Goal: Transaction & Acquisition: Purchase product/service

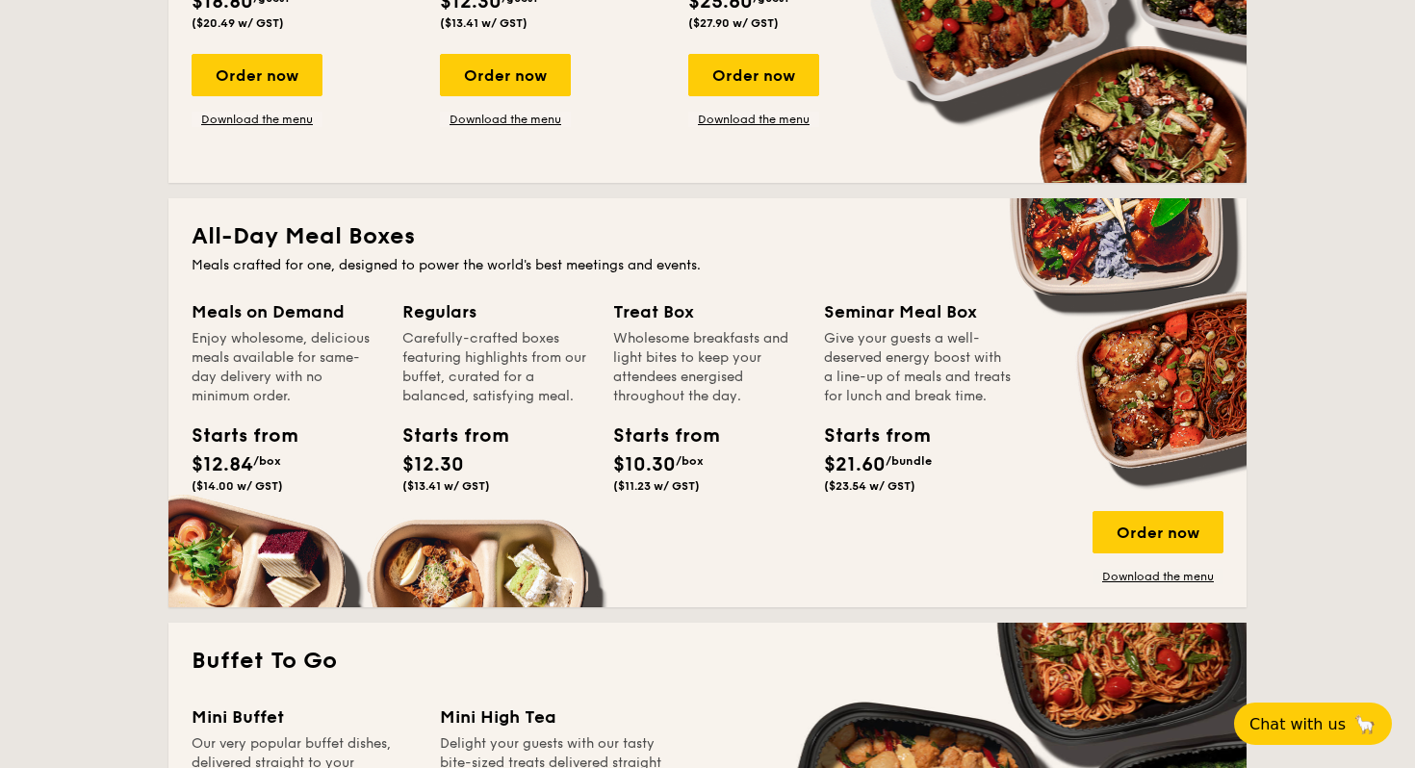
scroll to position [1107, 0]
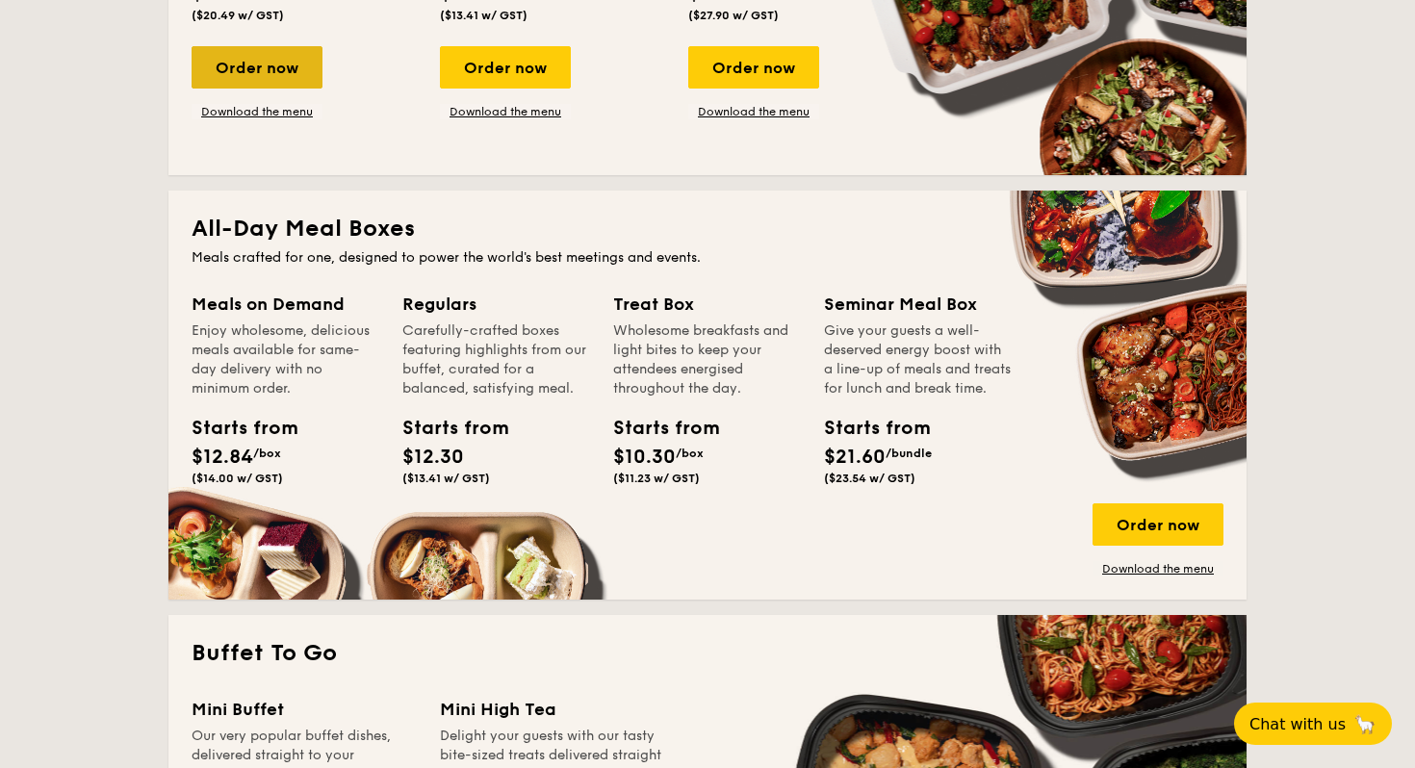
click at [278, 58] on div "Order now" at bounding box center [257, 67] width 131 height 42
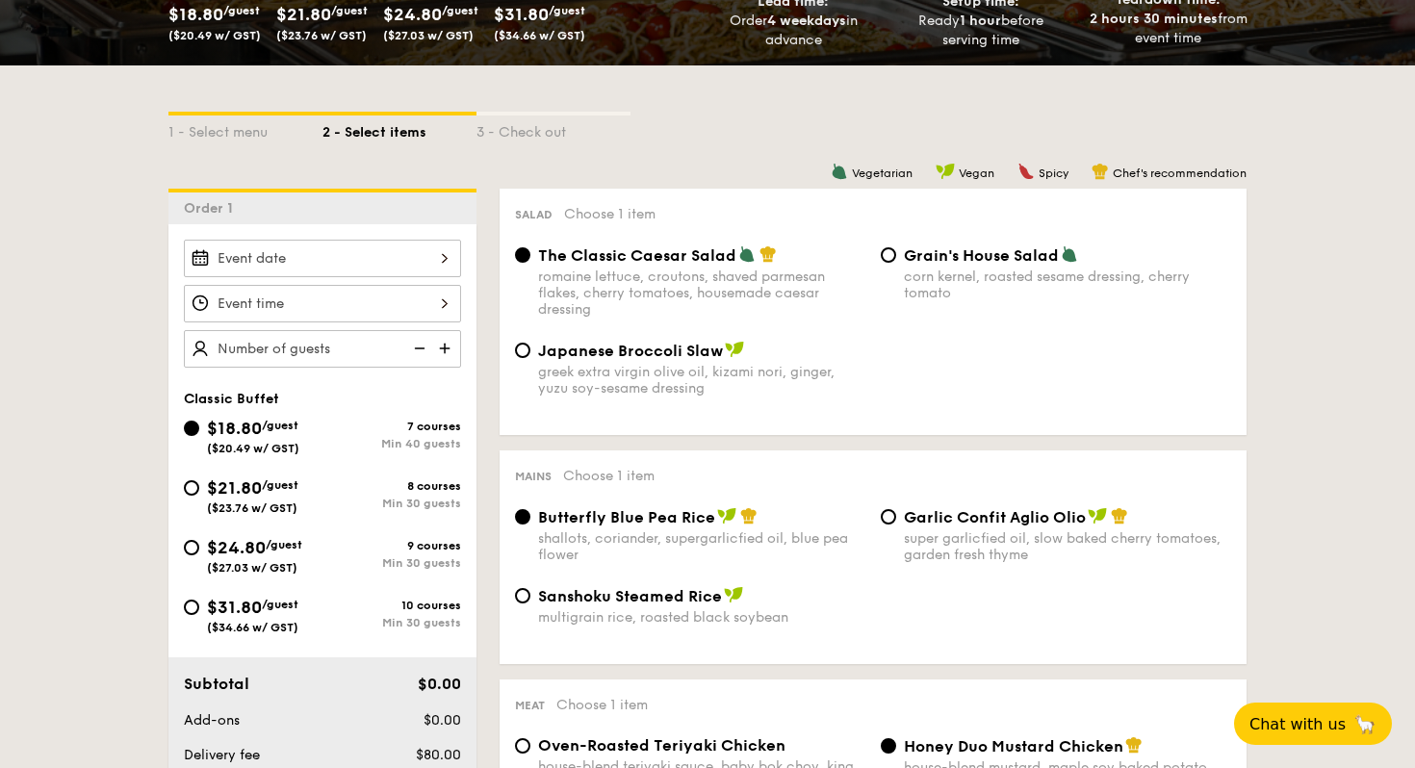
scroll to position [370, 0]
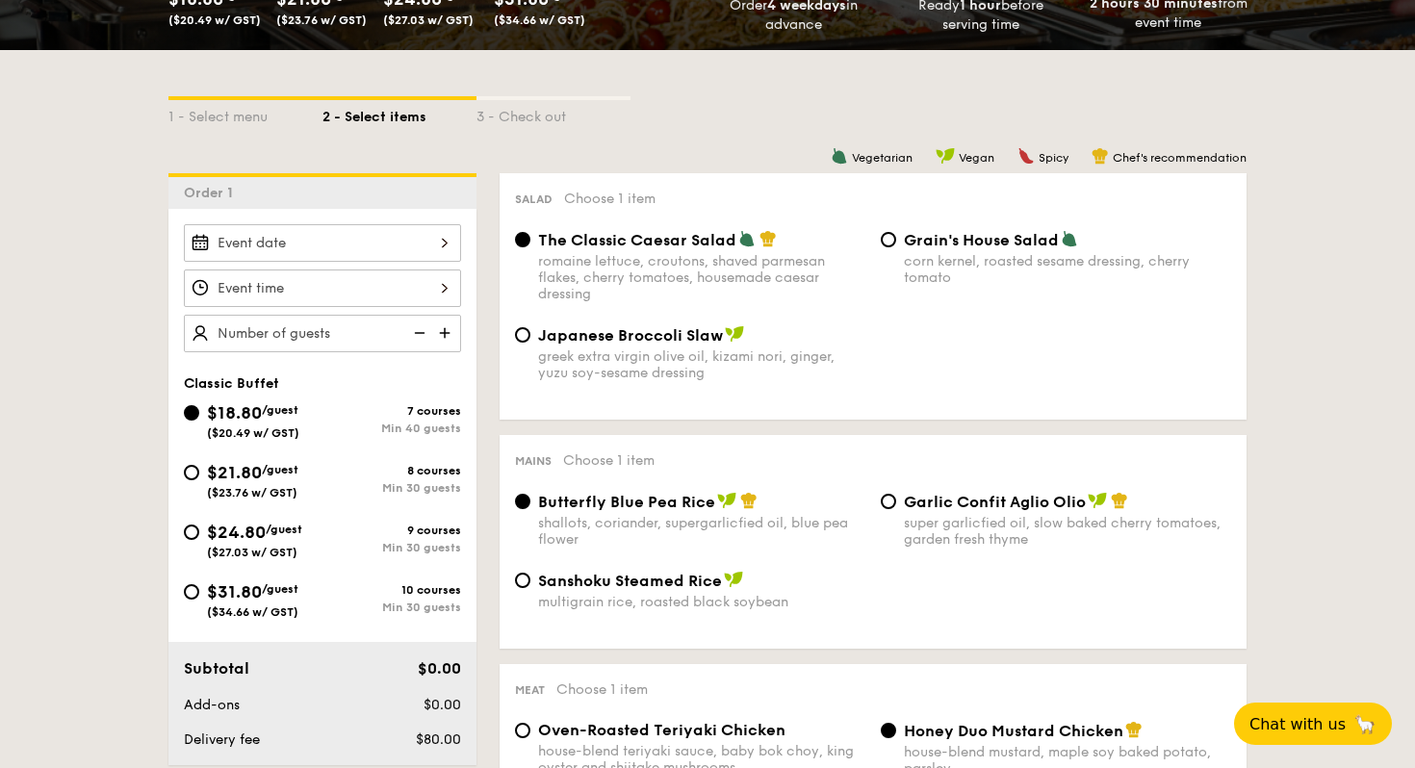
click at [381, 484] on div "Min 30 guests" at bounding box center [392, 487] width 139 height 13
click at [199, 480] on input "$21.80 /guest ($23.76 w/ GST) 8 courses Min 30 guests" at bounding box center [191, 472] width 15 height 15
radio input "true"
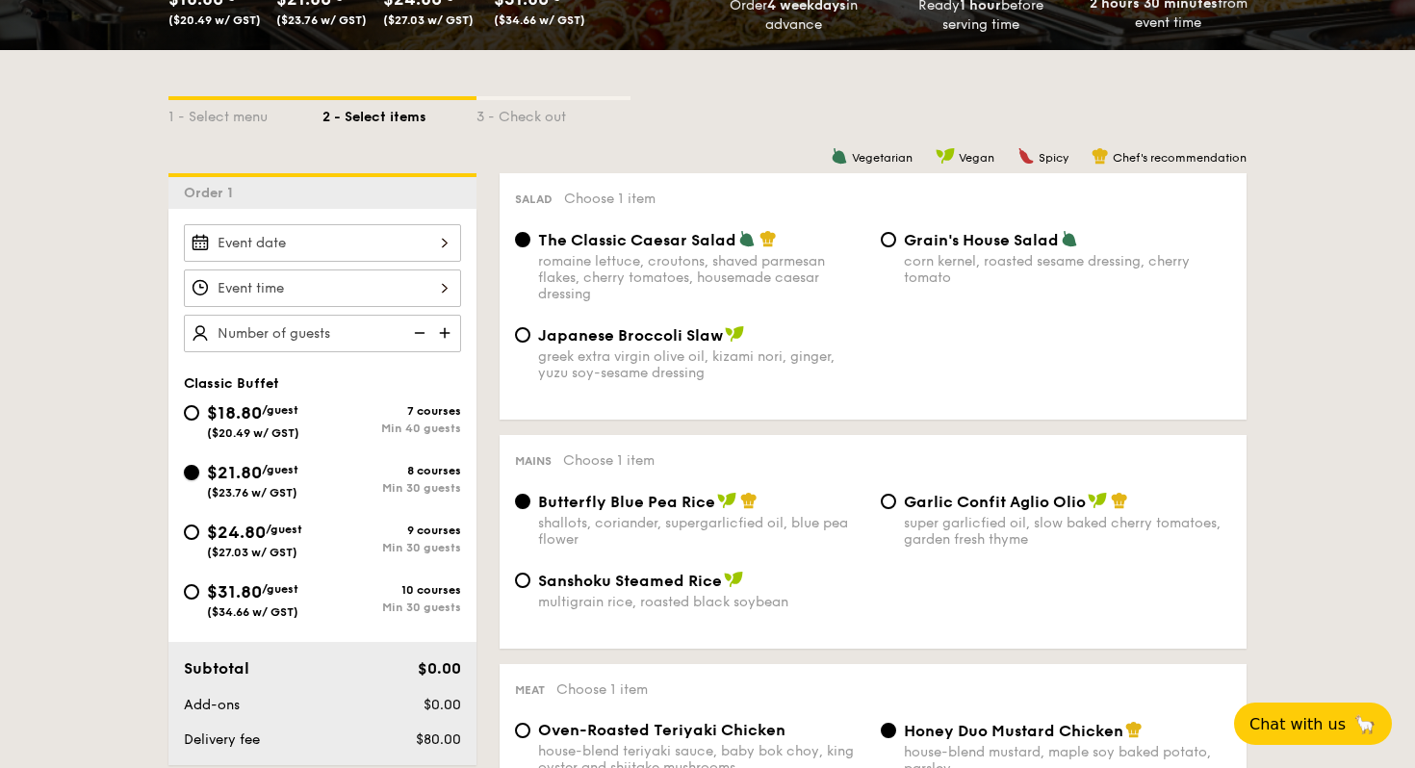
radio input "true"
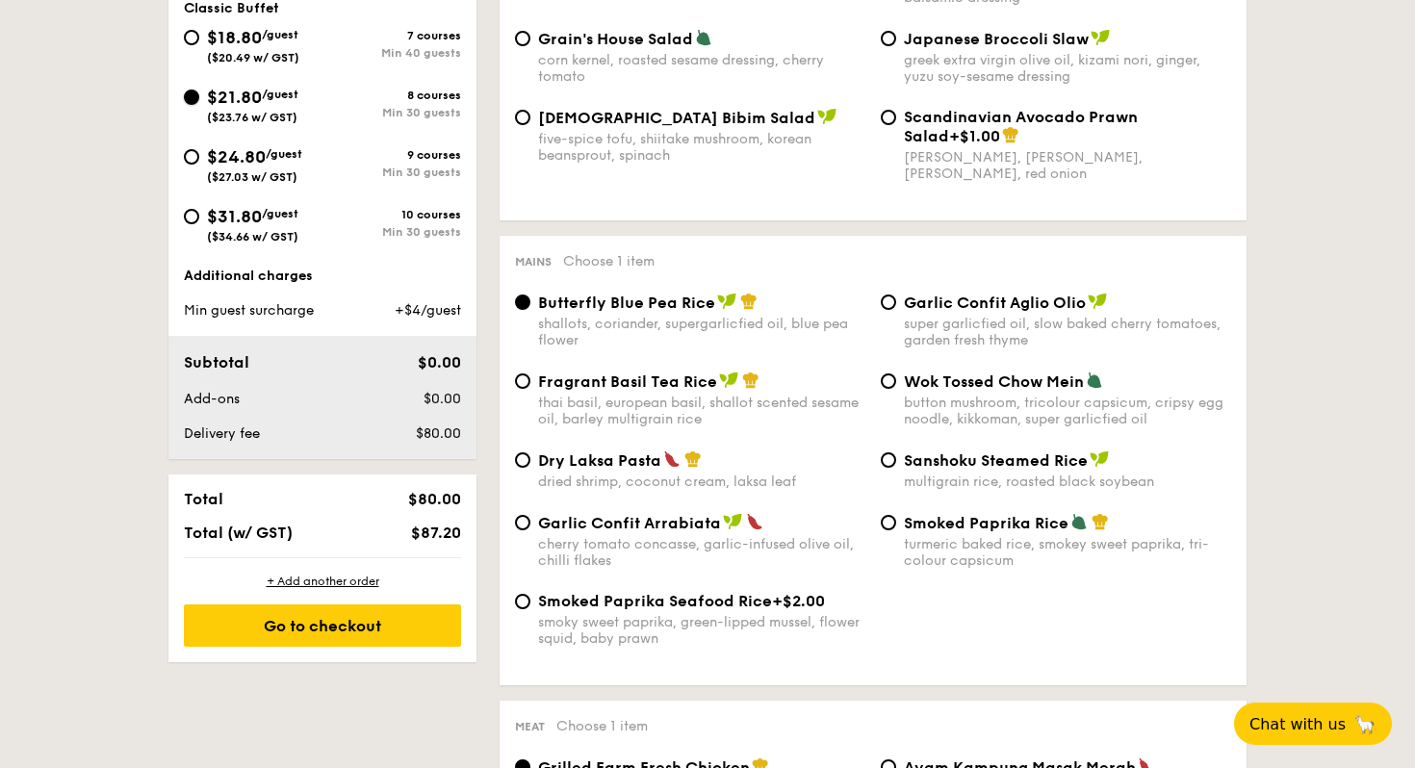
scroll to position [592, 0]
